Goal: Task Accomplishment & Management: Use online tool/utility

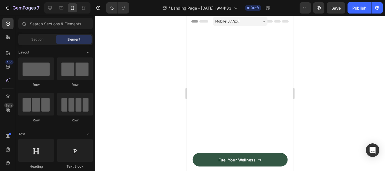
scroll to position [352, 0]
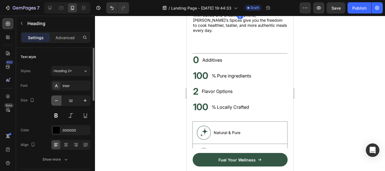
click at [55, 98] on icon "button" at bounding box center [57, 101] width 6 height 6
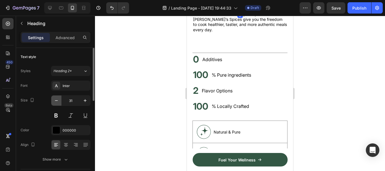
type input "30"
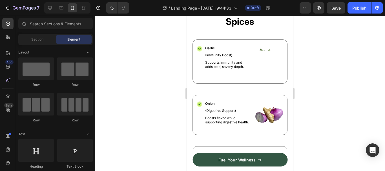
scroll to position [589, 0]
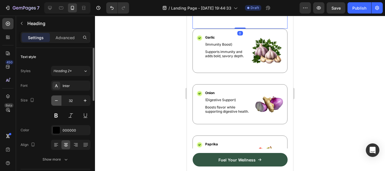
click at [55, 102] on icon "button" at bounding box center [57, 101] width 6 height 6
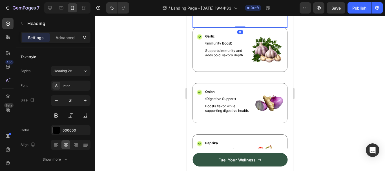
type input "30"
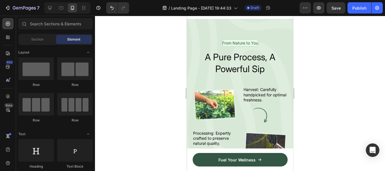
scroll to position [820, 0]
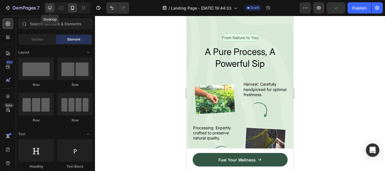
click at [51, 8] on icon at bounding box center [50, 8] width 4 height 4
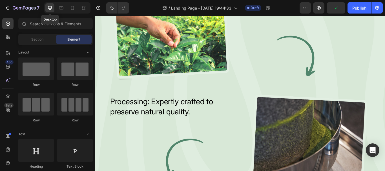
scroll to position [834, 0]
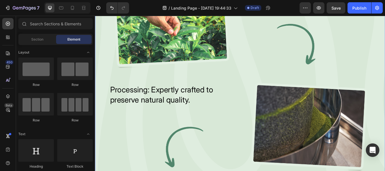
drag, startPoint x: 428, startPoint y: 82, endPoint x: 431, endPoint y: 78, distance: 4.8
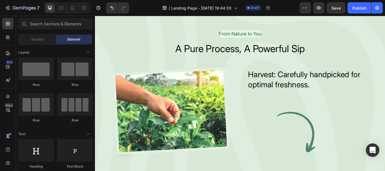
scroll to position [736, 0]
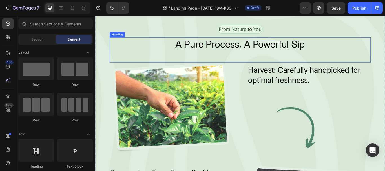
click at [267, 57] on h2 "A Pure Process, A Powerful Sip" at bounding box center [264, 49] width 304 height 16
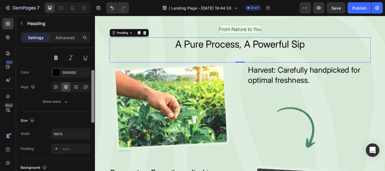
drag, startPoint x: 92, startPoint y: 75, endPoint x: 80, endPoint y: 94, distance: 23.1
click at [83, 96] on div "Text style Styles Heading 2* Font Inter Size 40 Color 000000 Align Show more Si…" at bounding box center [55, 117] width 79 height 139
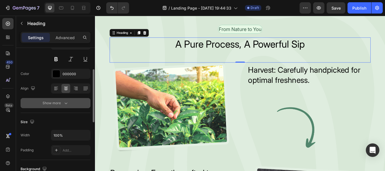
click at [73, 101] on button "Show more" at bounding box center [56, 103] width 70 height 10
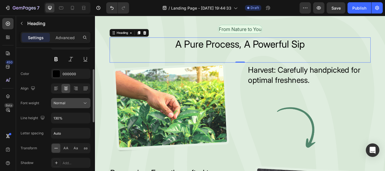
click at [84, 101] on icon at bounding box center [85, 103] width 6 height 6
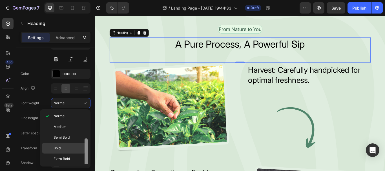
scroll to position [41, 0]
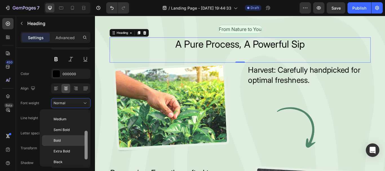
drag, startPoint x: 86, startPoint y: 115, endPoint x: 81, endPoint y: 137, distance: 22.2
click at [81, 137] on div "Thin Extra Light Light Normal Medium Semi Bold Bold Extra Bold Black" at bounding box center [65, 138] width 46 height 53
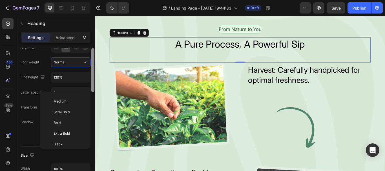
scroll to position [103, 0]
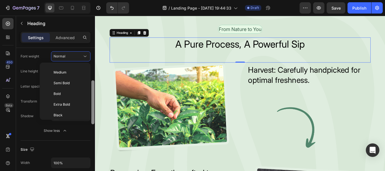
drag, startPoint x: 93, startPoint y: 92, endPoint x: 91, endPoint y: 110, distance: 17.8
click at [91, 110] on div at bounding box center [93, 117] width 4 height 139
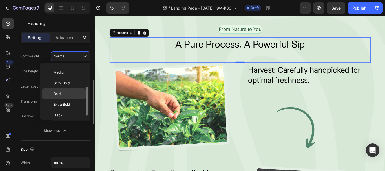
click at [61, 89] on div "Bold" at bounding box center [64, 93] width 44 height 11
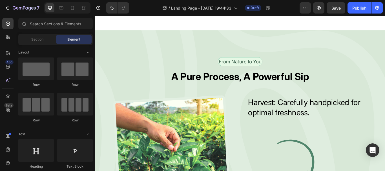
scroll to position [731, 0]
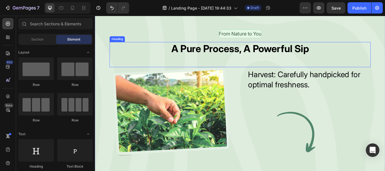
click at [265, 62] on h2 "A Pure Process, A Powerful Sip" at bounding box center [264, 54] width 304 height 16
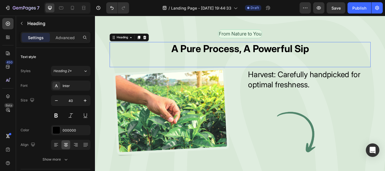
click at [265, 62] on h2 "A Pure Process, A Powerful Sip" at bounding box center [264, 54] width 304 height 16
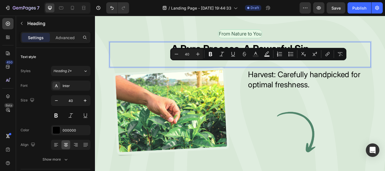
click at [265, 62] on p "A Pure Process, A Powerful Sip" at bounding box center [263, 54] width 303 height 15
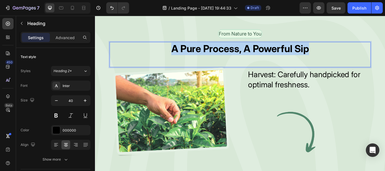
drag, startPoint x: 339, startPoint y: 79, endPoint x: 184, endPoint y: 77, distance: 155.0
click at [184, 62] on p "A Pure Process, A Powerful Sip" at bounding box center [263, 54] width 303 height 15
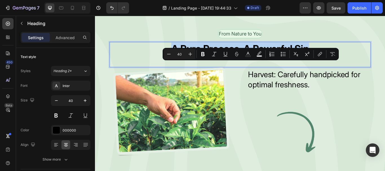
copy p "A Pure Process, A Powerful Sip"
click at [226, 76] on div "A Pure Process, A Powerful Sip Heading 0" at bounding box center [264, 60] width 304 height 29
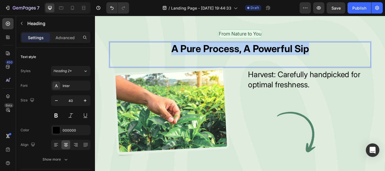
click at [339, 62] on p "A Pure Process, A Powerful Sip" at bounding box center [263, 54] width 303 height 15
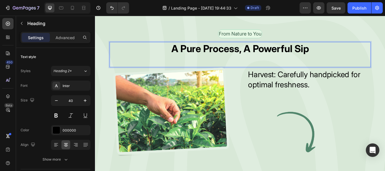
click at [339, 62] on p "A Pure Process, A Powerful Sip" at bounding box center [263, 54] width 303 height 15
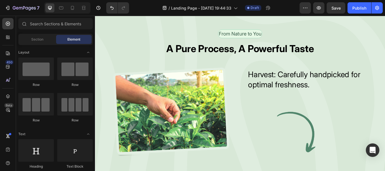
scroll to position [764, 0]
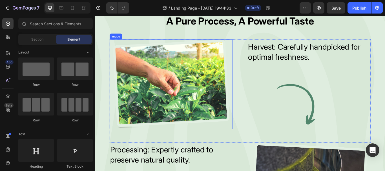
click at [178, 112] on img at bounding box center [183, 95] width 143 height 104
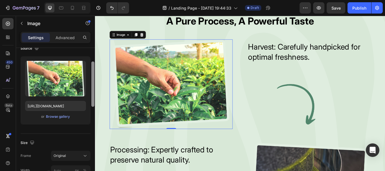
scroll to position [46, 0]
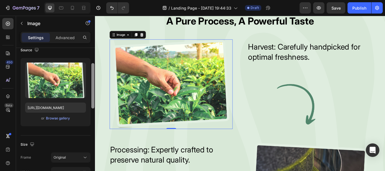
drag, startPoint x: 94, startPoint y: 61, endPoint x: 95, endPoint y: 74, distance: 13.0
click at [95, 74] on div at bounding box center [93, 117] width 4 height 139
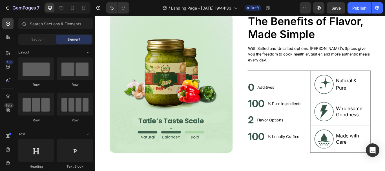
scroll to position [0, 0]
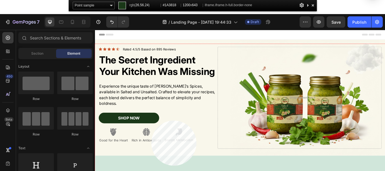
click at [151, 121] on div at bounding box center [264, 134] width 338 height 181
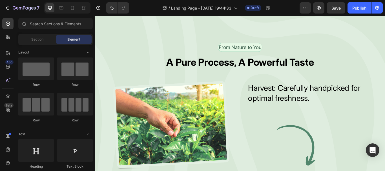
scroll to position [717, 0]
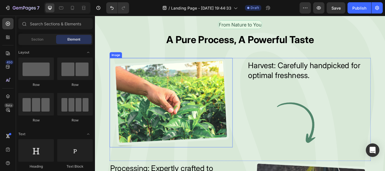
click at [188, 96] on img at bounding box center [183, 117] width 143 height 104
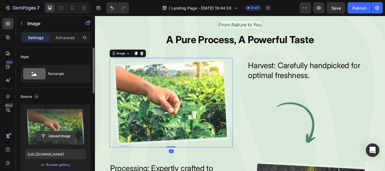
click at [54, 132] on input "file" at bounding box center [55, 136] width 39 height 10
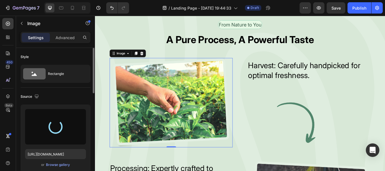
type input "[URL][DOMAIN_NAME]"
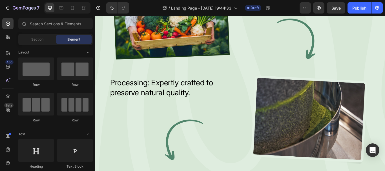
scroll to position [818, 0]
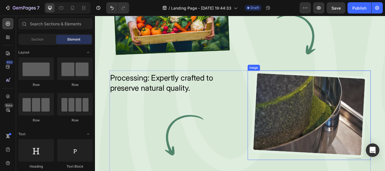
click at [347, 116] on img at bounding box center [344, 132] width 143 height 104
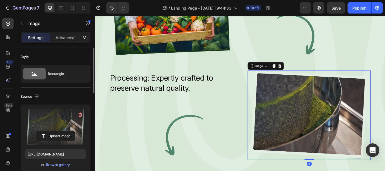
click at [63, 123] on label at bounding box center [55, 126] width 61 height 35
click at [63, 131] on input "file" at bounding box center [55, 136] width 39 height 10
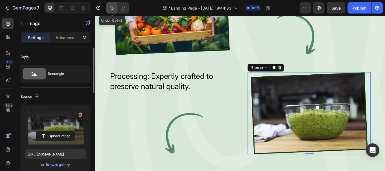
click at [112, 10] on icon "Undo/Redo" at bounding box center [112, 8] width 6 height 6
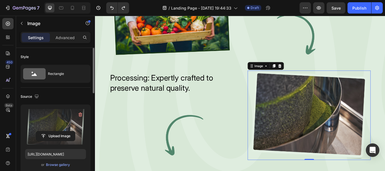
click at [296, 97] on img at bounding box center [344, 132] width 143 height 104
click at [54, 134] on input "file" at bounding box center [55, 136] width 39 height 10
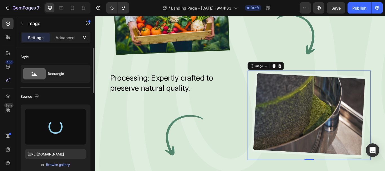
type input "[URL][DOMAIN_NAME]"
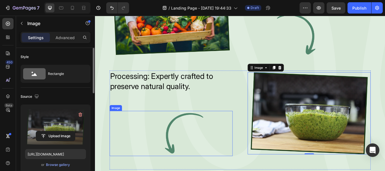
click at [250, 167] on img at bounding box center [183, 153] width 143 height 53
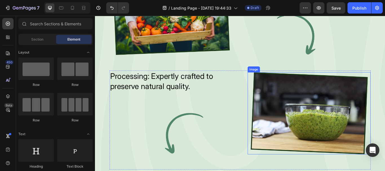
click at [314, 129] on img at bounding box center [344, 130] width 143 height 96
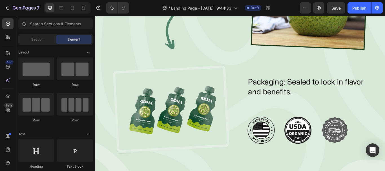
scroll to position [961, 0]
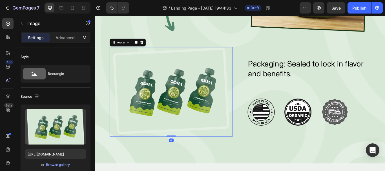
click at [190, 103] on img at bounding box center [183, 104] width 143 height 104
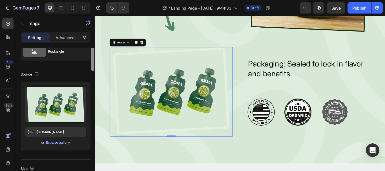
drag, startPoint x: 92, startPoint y: 74, endPoint x: 92, endPoint y: 81, distance: 7.3
click at [92, 71] on div at bounding box center [92, 48] width 3 height 45
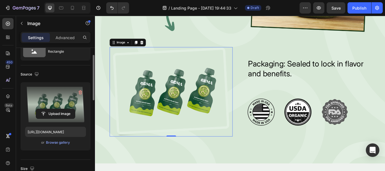
click at [58, 106] on label at bounding box center [55, 104] width 61 height 35
click at [58, 109] on input "file" at bounding box center [55, 114] width 39 height 10
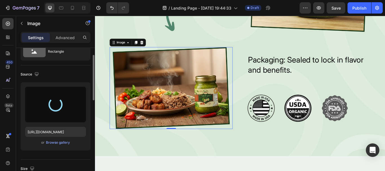
type input "[URL][DOMAIN_NAME]"
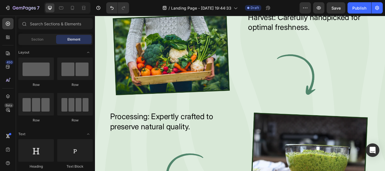
scroll to position [744, 0]
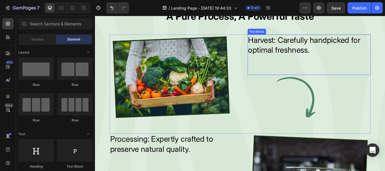
click at [313, 50] on p "Harvest: Carefully handpicked for optimal freshness." at bounding box center [344, 49] width 142 height 23
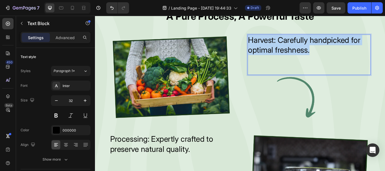
click at [313, 50] on p "Harvest: Carefully handpicked for optimal freshness." at bounding box center [344, 49] width 142 height 23
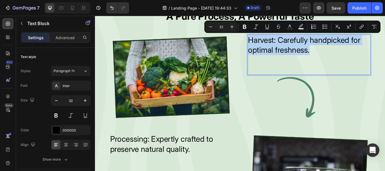
click at [313, 50] on p "Harvest: Carefully handpicked for optimal freshness." at bounding box center [344, 49] width 142 height 23
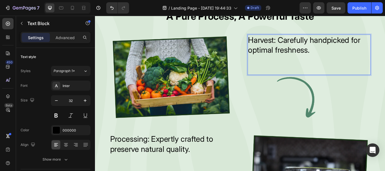
drag, startPoint x: 313, startPoint y: 50, endPoint x: 308, endPoint y: 50, distance: 5.7
click at [308, 50] on p "Harvest: Carefully handpicked for optimal freshness." at bounding box center [344, 49] width 142 height 23
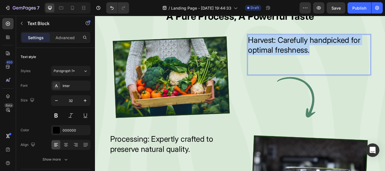
drag, startPoint x: 344, startPoint y: 56, endPoint x: 271, endPoint y: 41, distance: 73.9
click at [273, 41] on p "Harvest: Carefully handpicked for optimal freshness." at bounding box center [344, 49] width 142 height 23
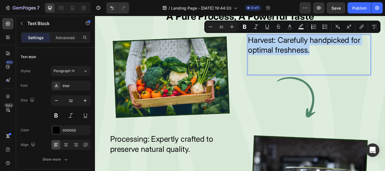
copy p "Harvest: Carefully handpicked for optimal freshness."
click at [298, 73] on div "Harvest: Carefully handpicked for optimal freshness. Text Block 0" at bounding box center [344, 61] width 143 height 47
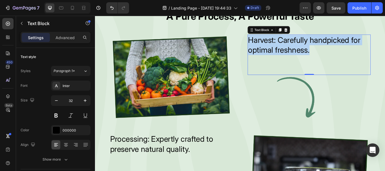
click at [298, 73] on div "Harvest: Carefully handpicked for optimal freshness. Text Block 0" at bounding box center [344, 61] width 143 height 47
click at [318, 51] on p "Harvest: Carefully handpicked for optimal freshness." at bounding box center [344, 49] width 142 height 23
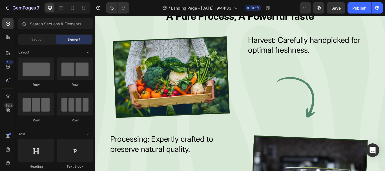
scroll to position [734, 0]
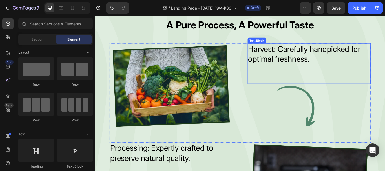
click at [313, 63] on p "Harvest: Carefully handpicked for optimal freshness." at bounding box center [344, 60] width 142 height 23
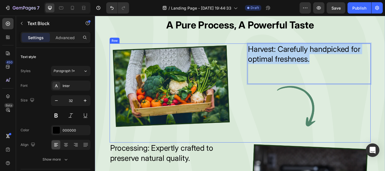
drag, startPoint x: 343, startPoint y: 66, endPoint x: 268, endPoint y: 53, distance: 75.8
click at [268, 53] on div "Image Harvest: Carefully handpicked for optimal freshness. Text Block 0 Image R…" at bounding box center [264, 106] width 304 height 116
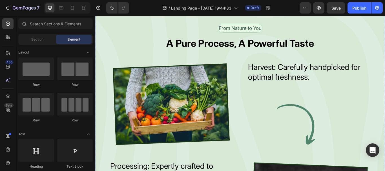
scroll to position [707, 0]
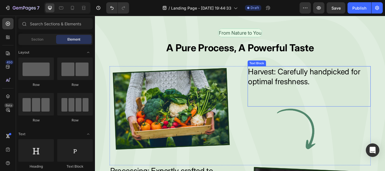
click at [344, 92] on p "Harvest: Carefully handpicked for optimal freshness." at bounding box center [344, 86] width 142 height 23
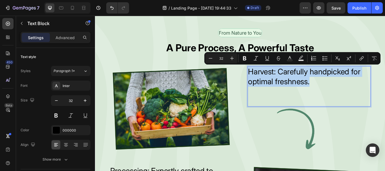
drag, startPoint x: 344, startPoint y: 92, endPoint x: 270, endPoint y: 83, distance: 74.3
click at [273, 83] on div "Harvest: Carefully handpicked for optimal freshness." at bounding box center [344, 87] width 143 height 25
copy p "Harvest: Carefully handpicked for optimal freshness."
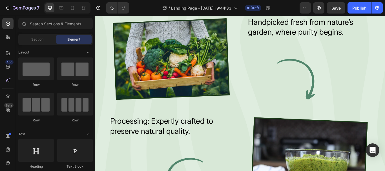
scroll to position [797, 0]
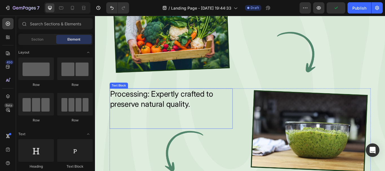
click at [179, 113] on p "Processing: Expertly crafted to preserve natural quality." at bounding box center [183, 112] width 142 height 23
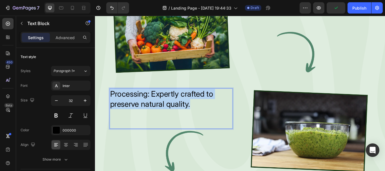
click at [179, 113] on p "Processing: Expertly crafted to preserve natural quality." at bounding box center [183, 112] width 142 height 23
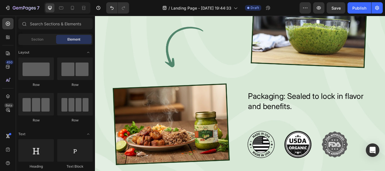
scroll to position [956, 0]
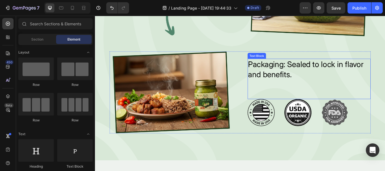
click at [287, 68] on p "Packaging: Sealed to lock in flavor and benefits." at bounding box center [344, 77] width 142 height 23
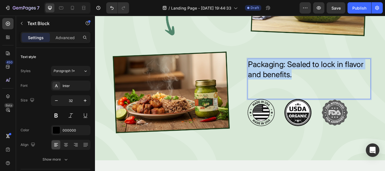
click at [287, 68] on p "Packaging: Sealed to lock in flavor and benefits." at bounding box center [344, 77] width 142 height 23
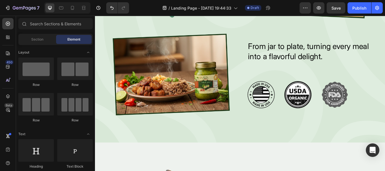
scroll to position [982, 0]
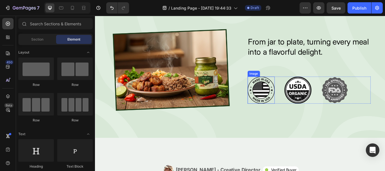
click at [290, 101] on img at bounding box center [289, 103] width 32 height 32
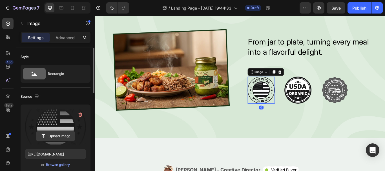
click at [59, 132] on input "file" at bounding box center [55, 136] width 39 height 10
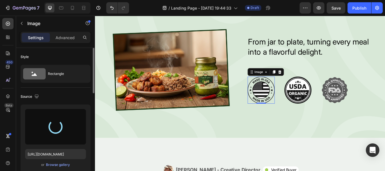
type input "[URL][DOMAIN_NAME]"
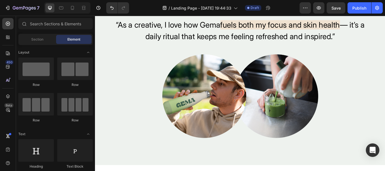
scroll to position [1172, 0]
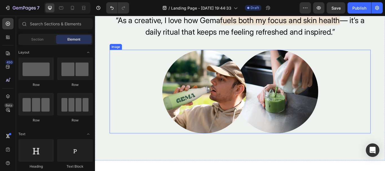
click at [313, 110] on img at bounding box center [264, 104] width 182 height 97
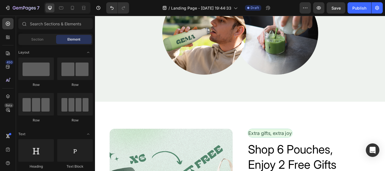
scroll to position [1246, 0]
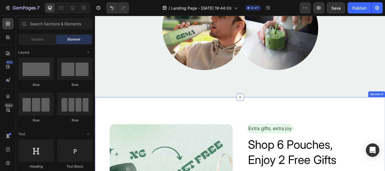
click at [261, 114] on div at bounding box center [263, 110] width 9 height 9
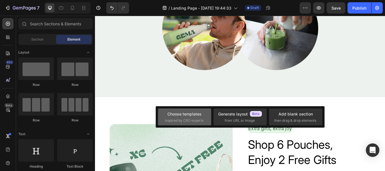
click at [188, 118] on span "inspired by CRO experts" at bounding box center [184, 120] width 39 height 5
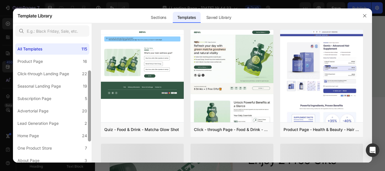
scroll to position [91, 0]
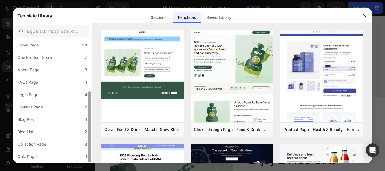
drag, startPoint x: 90, startPoint y: 52, endPoint x: 87, endPoint y: 116, distance: 63.7
click at [87, 116] on div at bounding box center [89, 100] width 4 height 123
click at [156, 18] on div "Sections" at bounding box center [158, 17] width 25 height 11
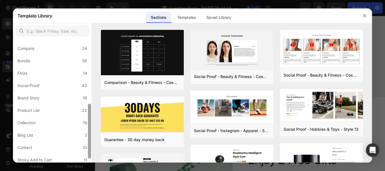
scroll to position [123, 0]
drag, startPoint x: 89, startPoint y: 92, endPoint x: 88, endPoint y: 97, distance: 5.1
click at [88, 97] on div at bounding box center [89, 119] width 3 height 55
click at [88, 97] on div at bounding box center [89, 121] width 3 height 55
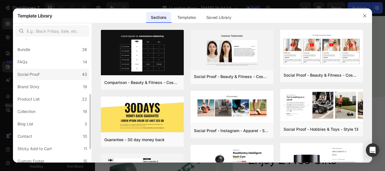
click at [48, 76] on label "Social Proof 43" at bounding box center [52, 74] width 74 height 11
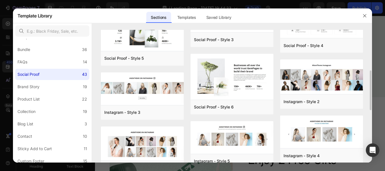
scroll to position [107, 0]
